Goal: Transaction & Acquisition: Register for event/course

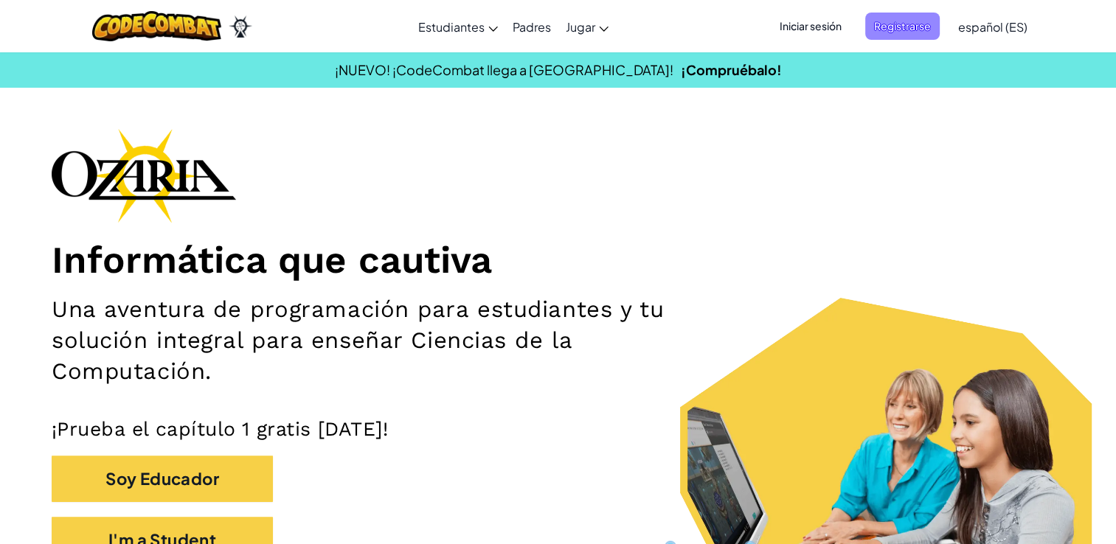
click at [903, 28] on span "Registrarse" at bounding box center [902, 26] width 75 height 27
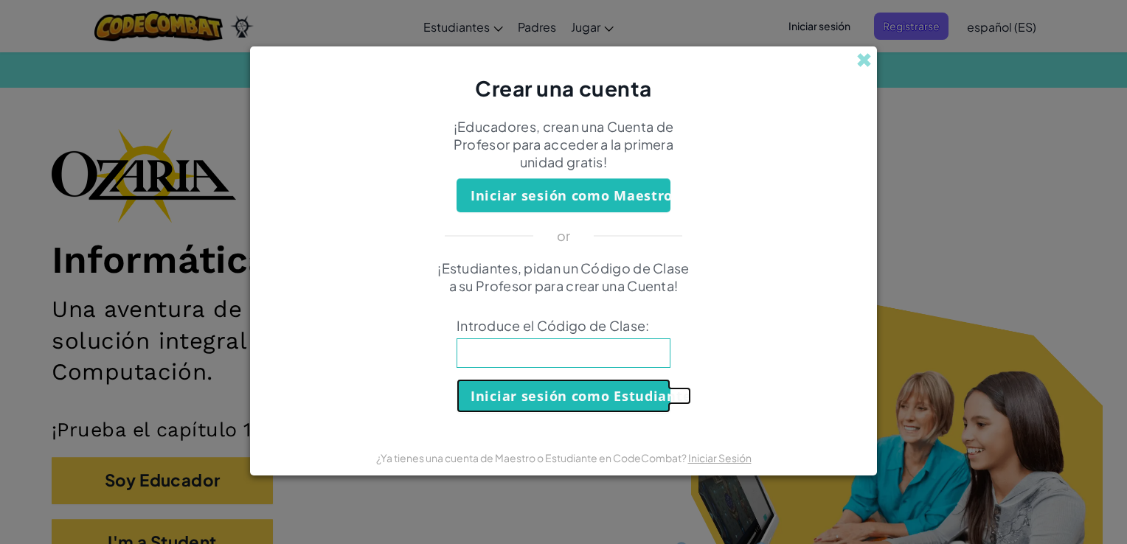
click at [549, 385] on button "Iniciar sesión como Estudiante" at bounding box center [564, 396] width 214 height 34
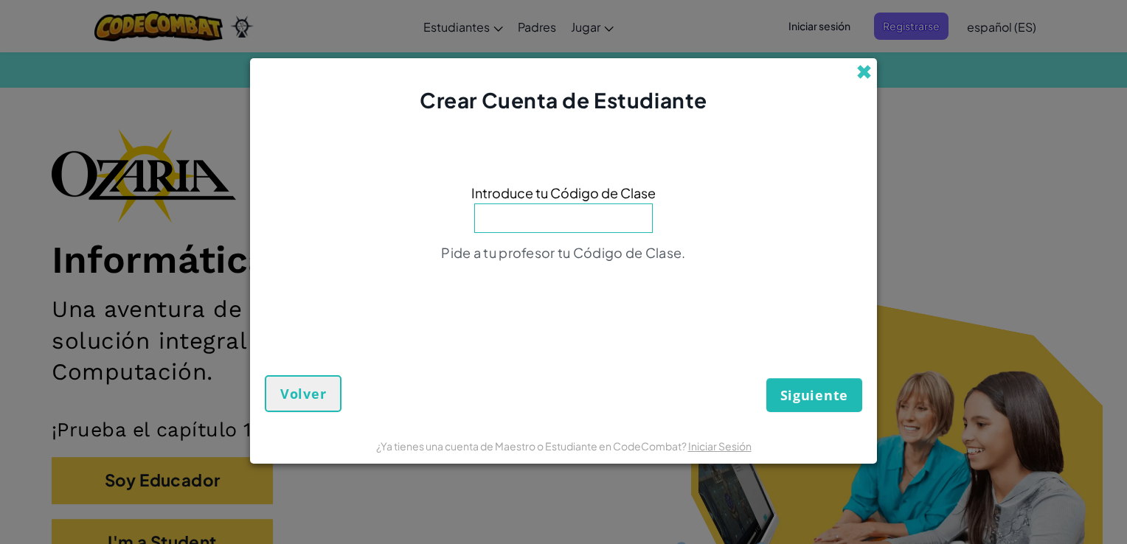
click at [856, 69] on span at bounding box center [863, 71] width 15 height 15
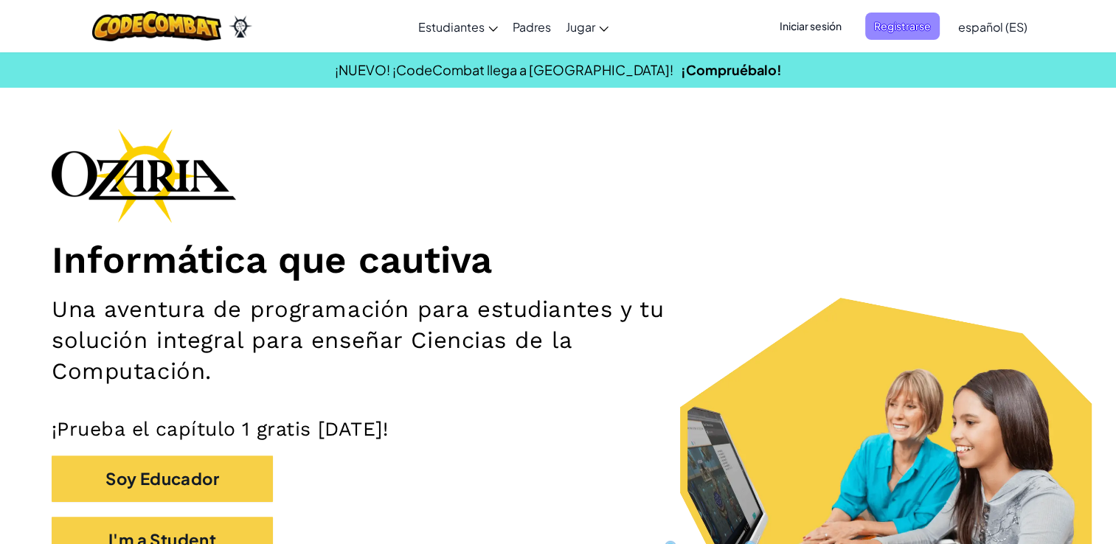
click at [916, 21] on span "Registrarse" at bounding box center [902, 26] width 75 height 27
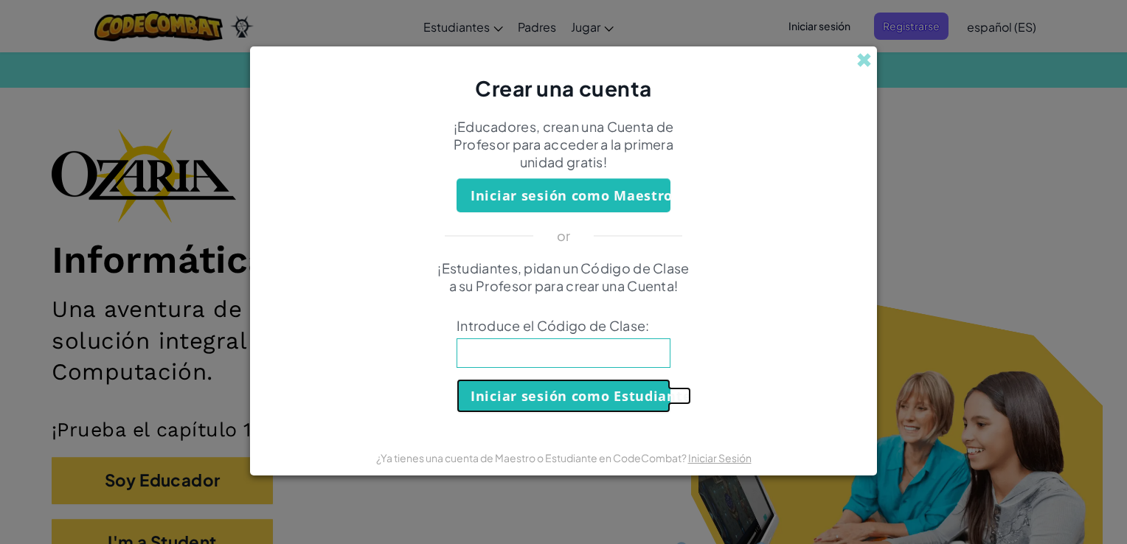
click at [532, 399] on button "Iniciar sesión como Estudiante" at bounding box center [564, 396] width 214 height 34
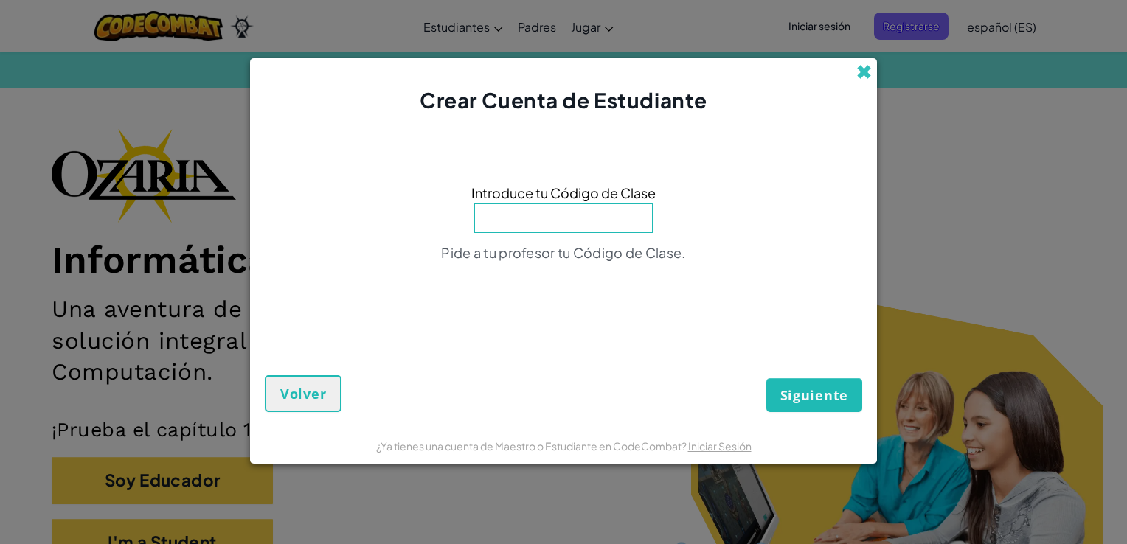
click at [869, 66] on span at bounding box center [863, 71] width 15 height 15
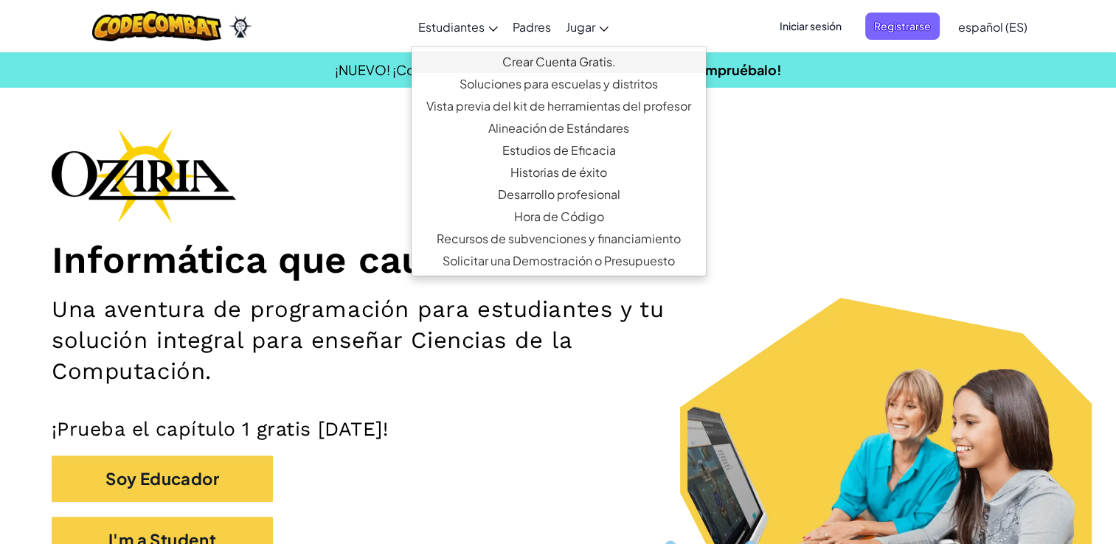
click at [517, 60] on link "Crear Cuenta Gratis." at bounding box center [559, 62] width 294 height 22
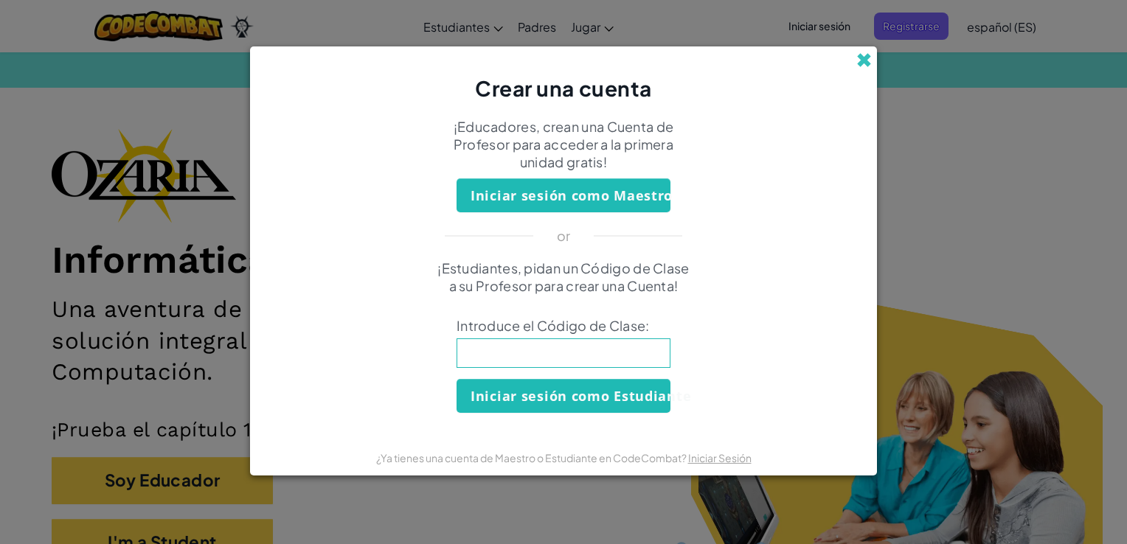
click at [868, 58] on span at bounding box center [863, 59] width 15 height 15
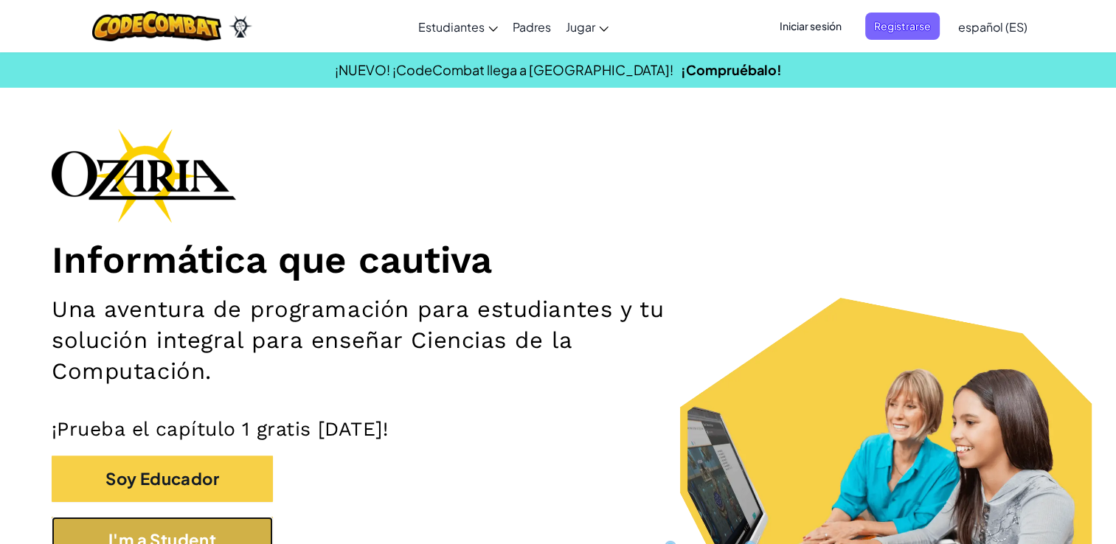
click at [218, 530] on button "I'm a Student" at bounding box center [162, 540] width 221 height 46
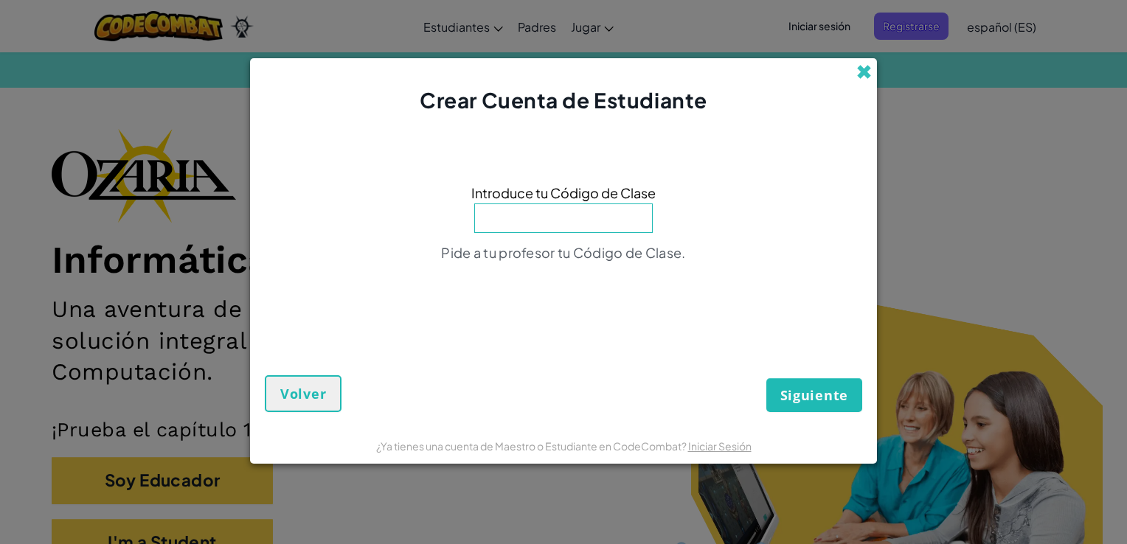
click at [859, 80] on span at bounding box center [863, 71] width 15 height 15
